Goal: Find specific page/section: Find specific page/section

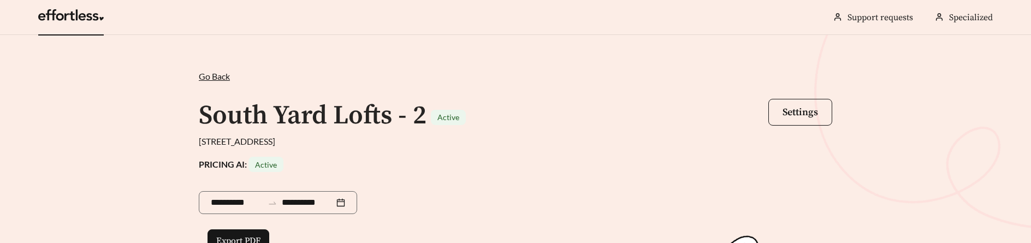
click at [80, 19] on link at bounding box center [71, 18] width 66 height 11
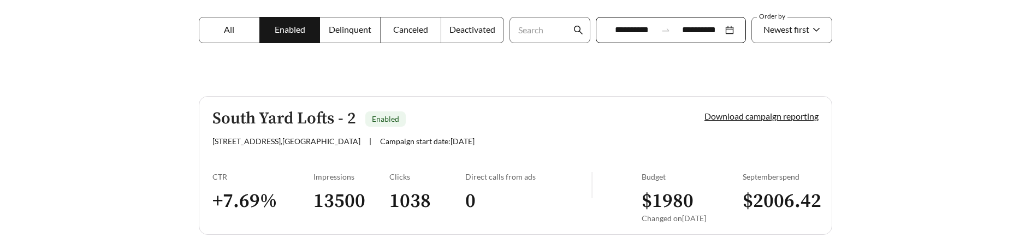
scroll to position [200, 0]
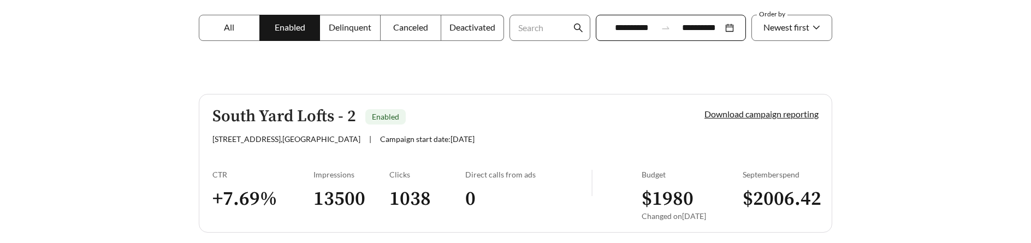
click at [272, 118] on h5 "South Yard Lofts - 2" at bounding box center [284, 117] width 144 height 18
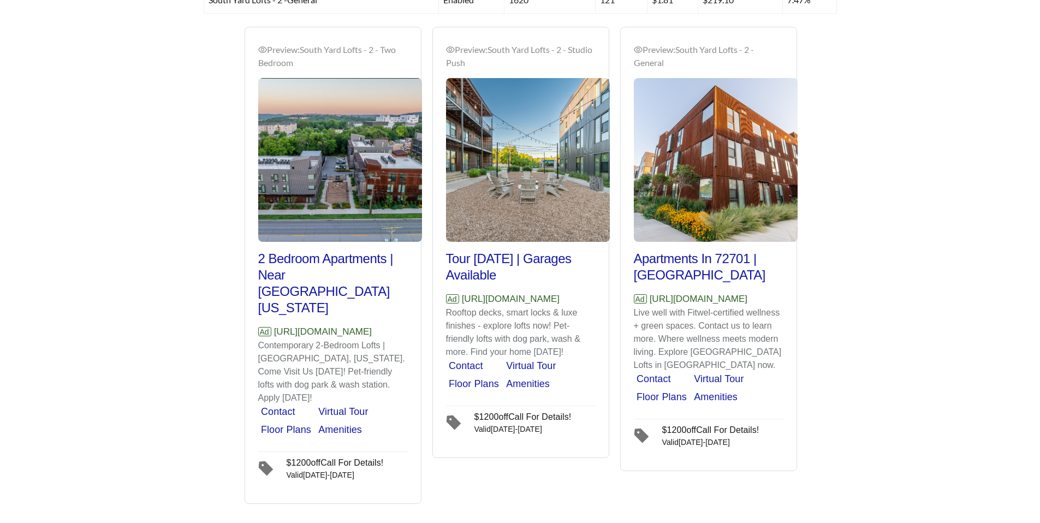
scroll to position [753, 0]
